Goal: Task Accomplishment & Management: Manage account settings

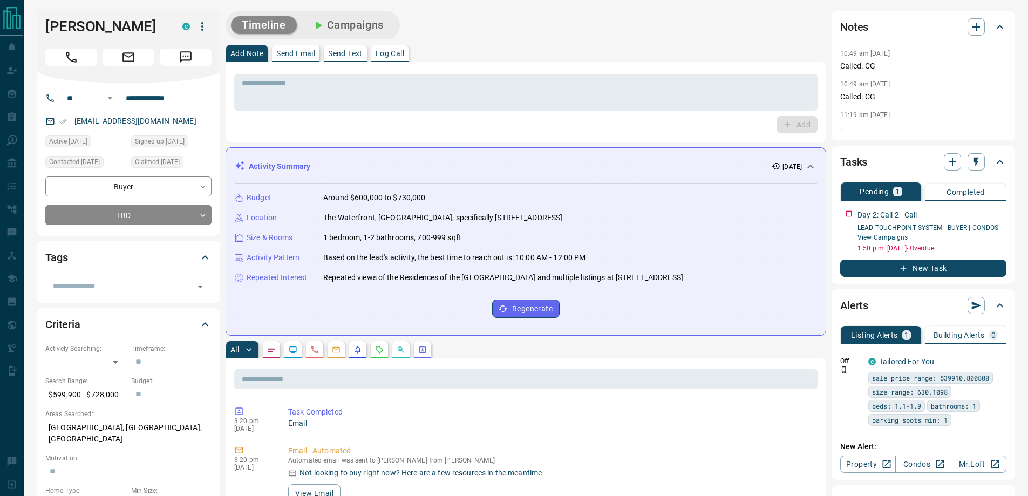
click at [74, 70] on div "[PERSON_NAME] C" at bounding box center [128, 47] width 183 height 72
click at [69, 62] on icon "Call" at bounding box center [71, 57] width 14 height 14
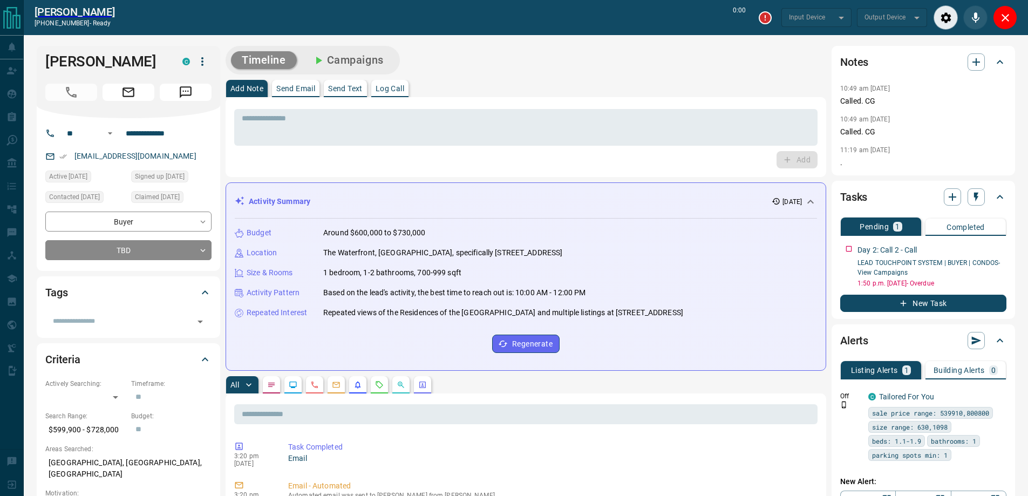
type input "*******"
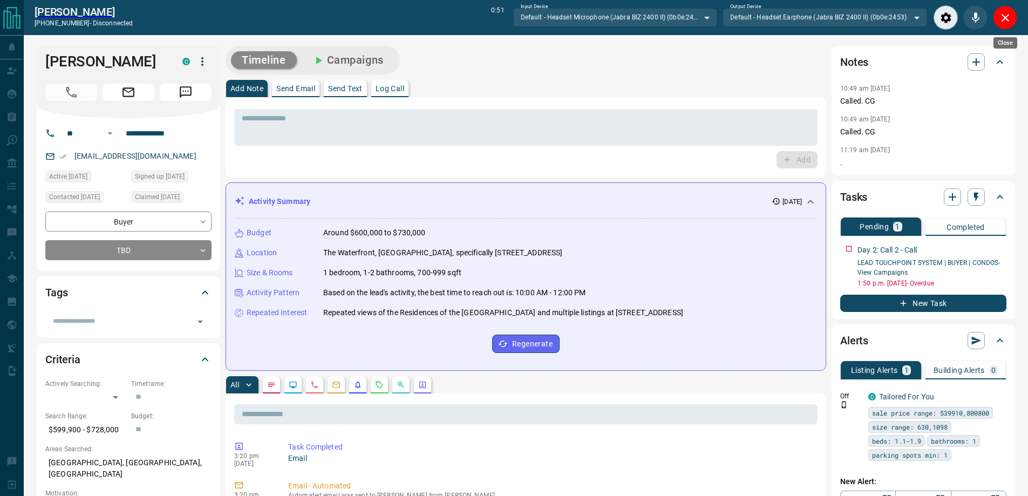
drag, startPoint x: 1008, startPoint y: 22, endPoint x: 155, endPoint y: 197, distance: 870.9
click at [1008, 22] on icon "Close" at bounding box center [1005, 17] width 13 height 13
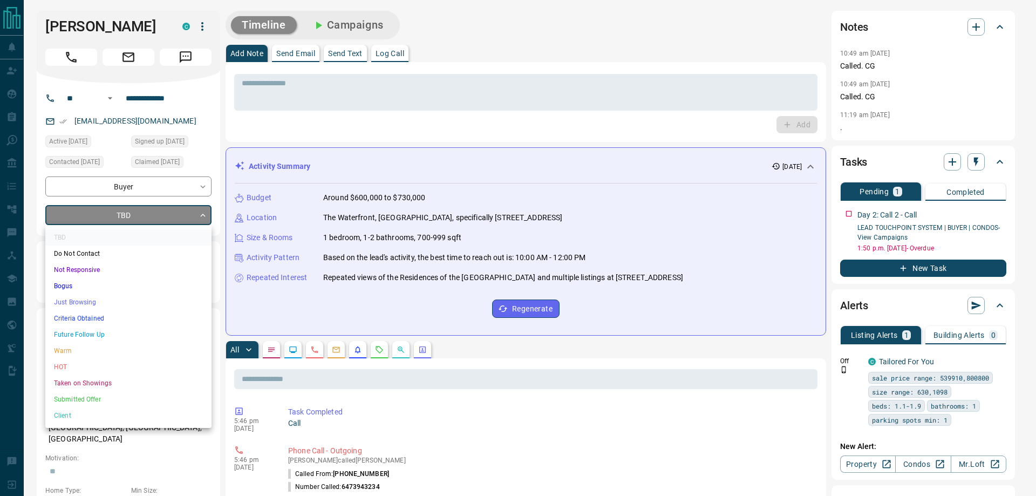
click at [97, 305] on li "Just Browsing" at bounding box center [128, 302] width 166 height 16
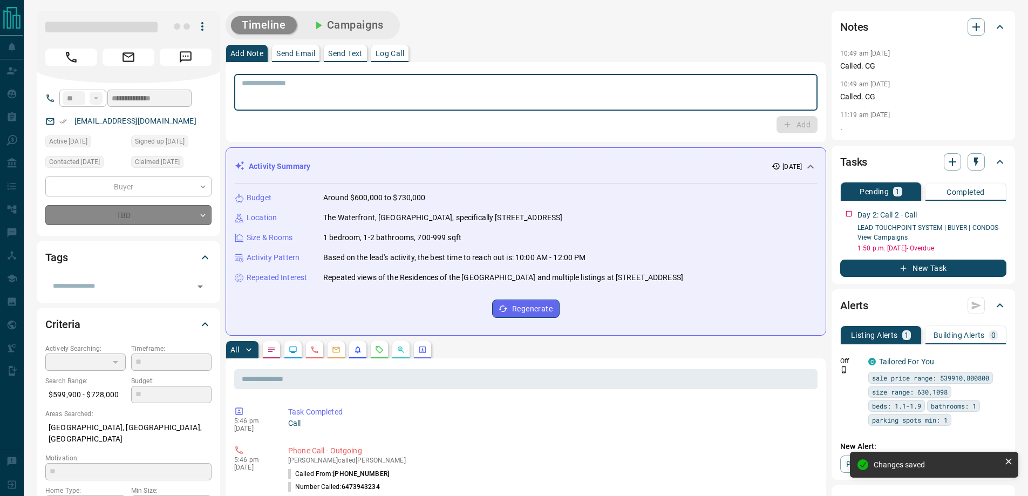
click at [310, 98] on textarea at bounding box center [526, 93] width 568 height 28
type input "*"
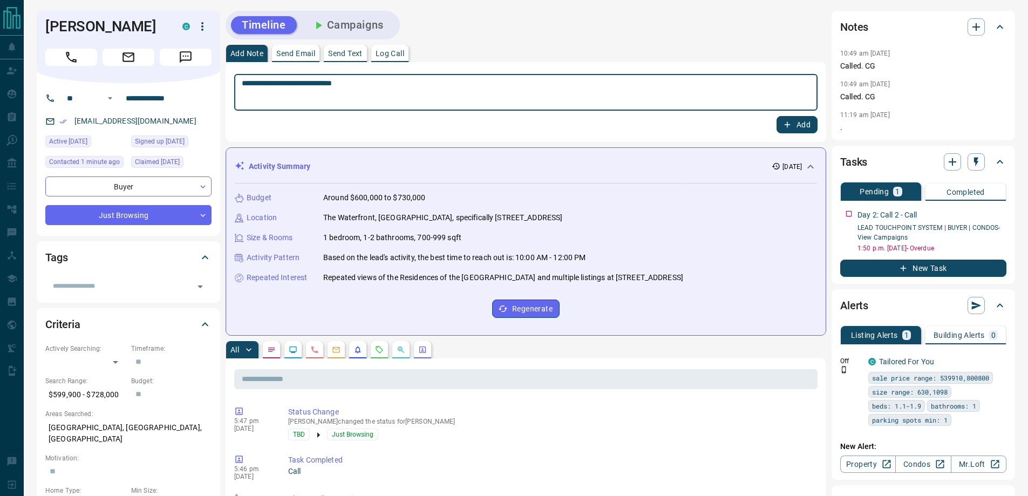
type textarea "**********"
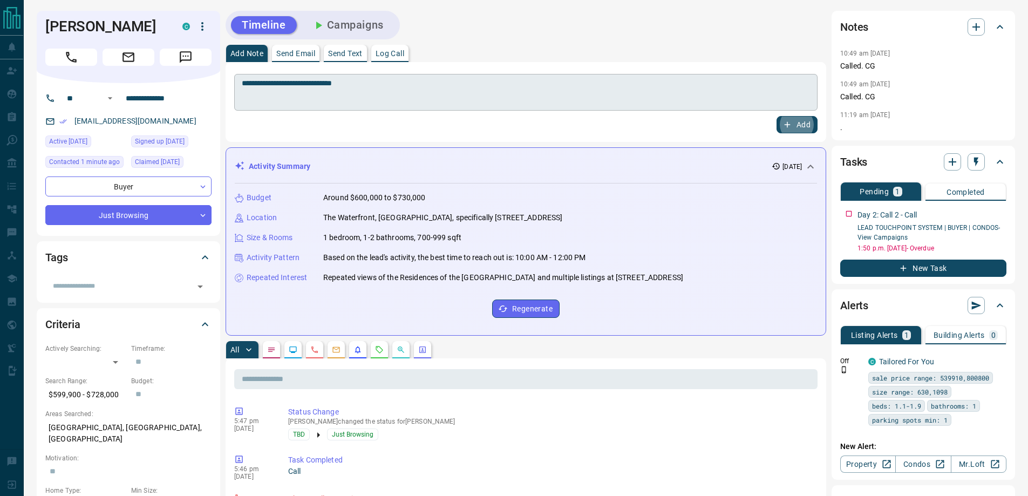
click at [777, 116] on button "Add" at bounding box center [797, 124] width 41 height 17
click at [385, 17] on button "Campaigns" at bounding box center [347, 25] width 93 height 18
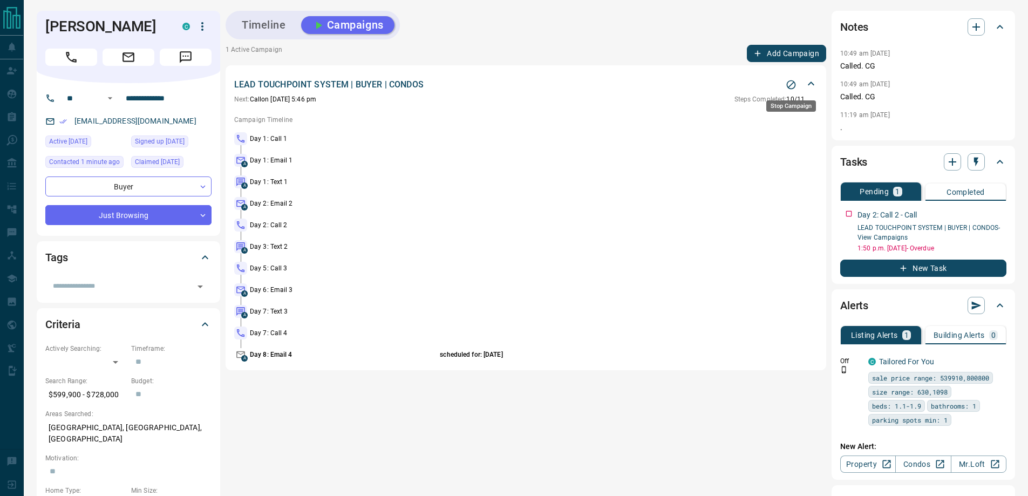
click at [791, 85] on icon "Stop Campaign" at bounding box center [791, 84] width 9 height 9
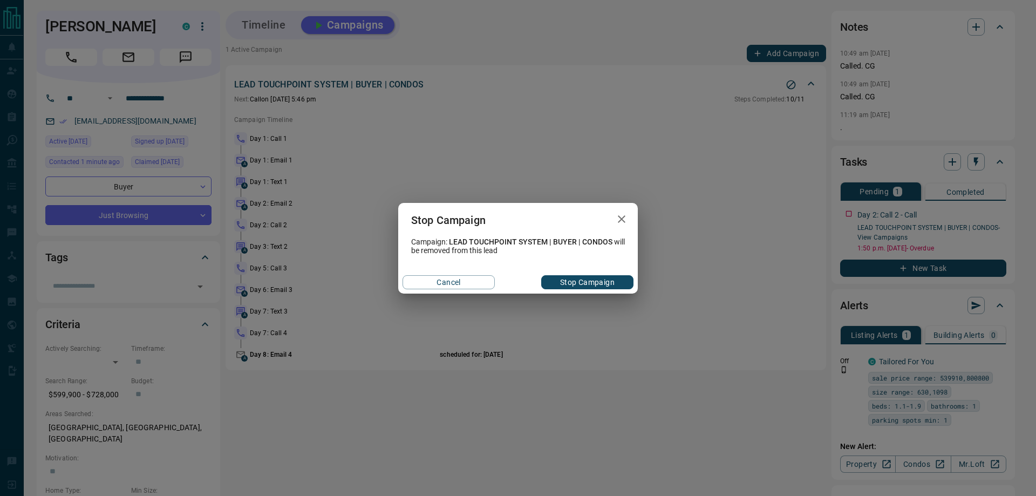
click at [576, 283] on button "Stop Campaign" at bounding box center [587, 282] width 92 height 14
